Goal: Task Accomplishment & Management: Manage account settings

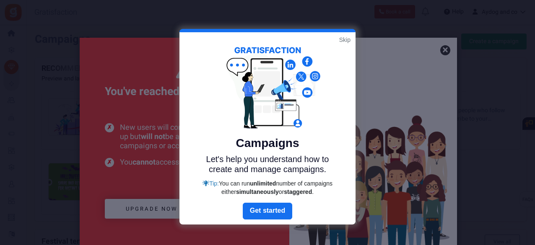
scroll to position [182, 0]
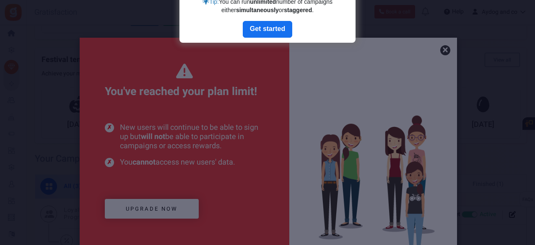
click at [443, 52] on div at bounding box center [267, 122] width 535 height 245
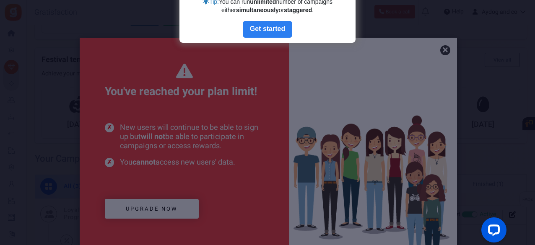
scroll to position [0, 0]
click at [267, 26] on link "Next" at bounding box center [267, 29] width 49 height 17
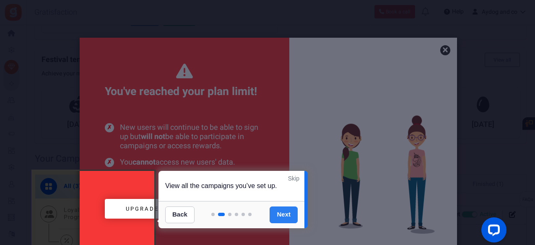
scroll to position [356, 0]
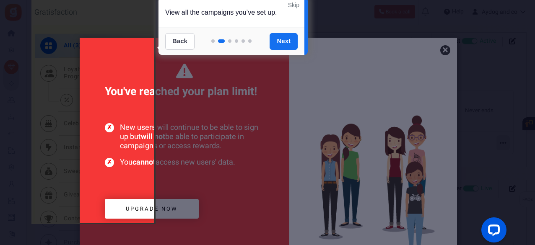
click at [176, 39] on link "Back" at bounding box center [179, 41] width 29 height 17
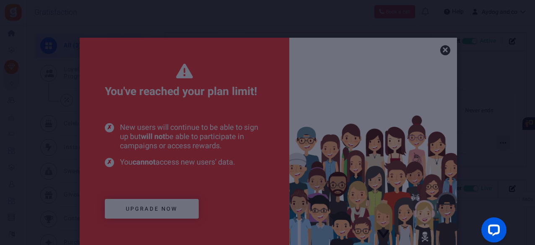
scroll to position [0, 0]
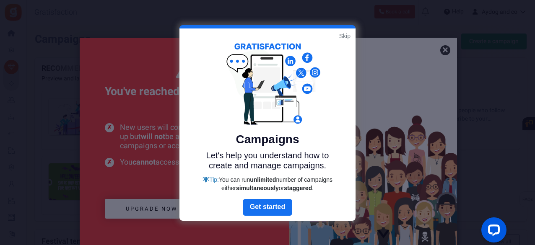
click at [349, 36] on link "Skip" at bounding box center [344, 36] width 11 height 8
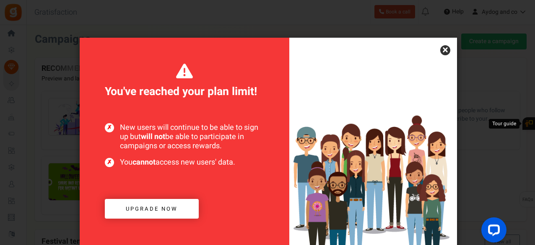
click at [444, 48] on link "×" at bounding box center [445, 50] width 10 height 10
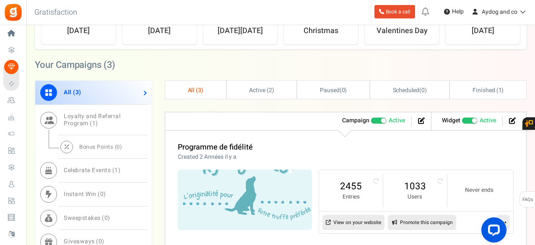
scroll to position [318, 0]
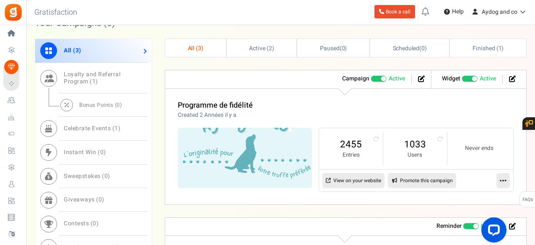
click at [384, 76] on span at bounding box center [383, 78] width 5 height 5
click at [371, 76] on input "Active Paused" at bounding box center [371, 78] width 0 height 5
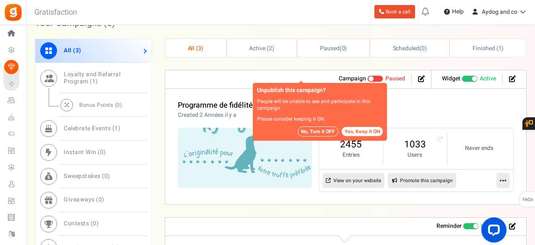
click at [472, 76] on span at bounding box center [474, 78] width 5 height 5
click at [462, 76] on input "Recommended: TURN ON Active Paused" at bounding box center [462, 78] width 0 height 5
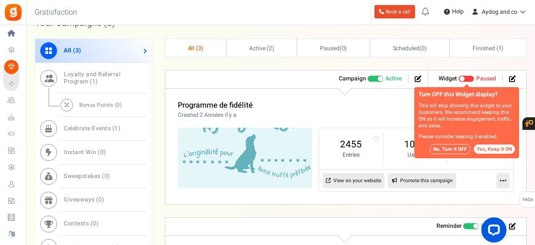
click at [377, 76] on span at bounding box center [375, 78] width 16 height 7
click at [371, 76] on input "Active Paused" at bounding box center [371, 78] width 0 height 5
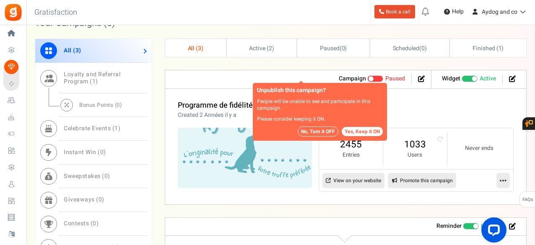
click at [314, 134] on button "No, Turn it OFF" at bounding box center [318, 132] width 41 height 10
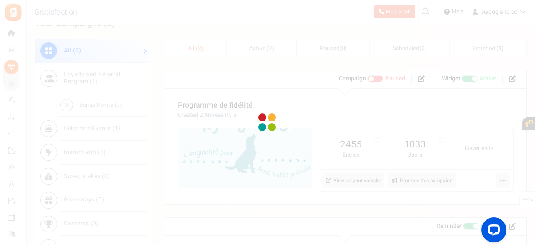
click at [467, 76] on div at bounding box center [267, 122] width 535 height 245
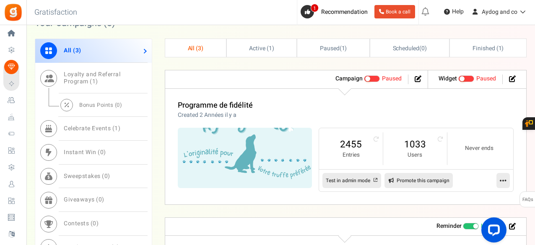
click at [467, 76] on span "Recommended: TURN ON" at bounding box center [466, 78] width 16 height 7
click at [458, 76] on input "Recommended: TURN ON Active Paused" at bounding box center [458, 78] width 0 height 5
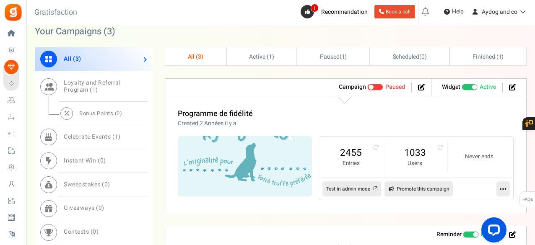
scroll to position [261, 0]
